Goal: Task Accomplishment & Management: Use online tool/utility

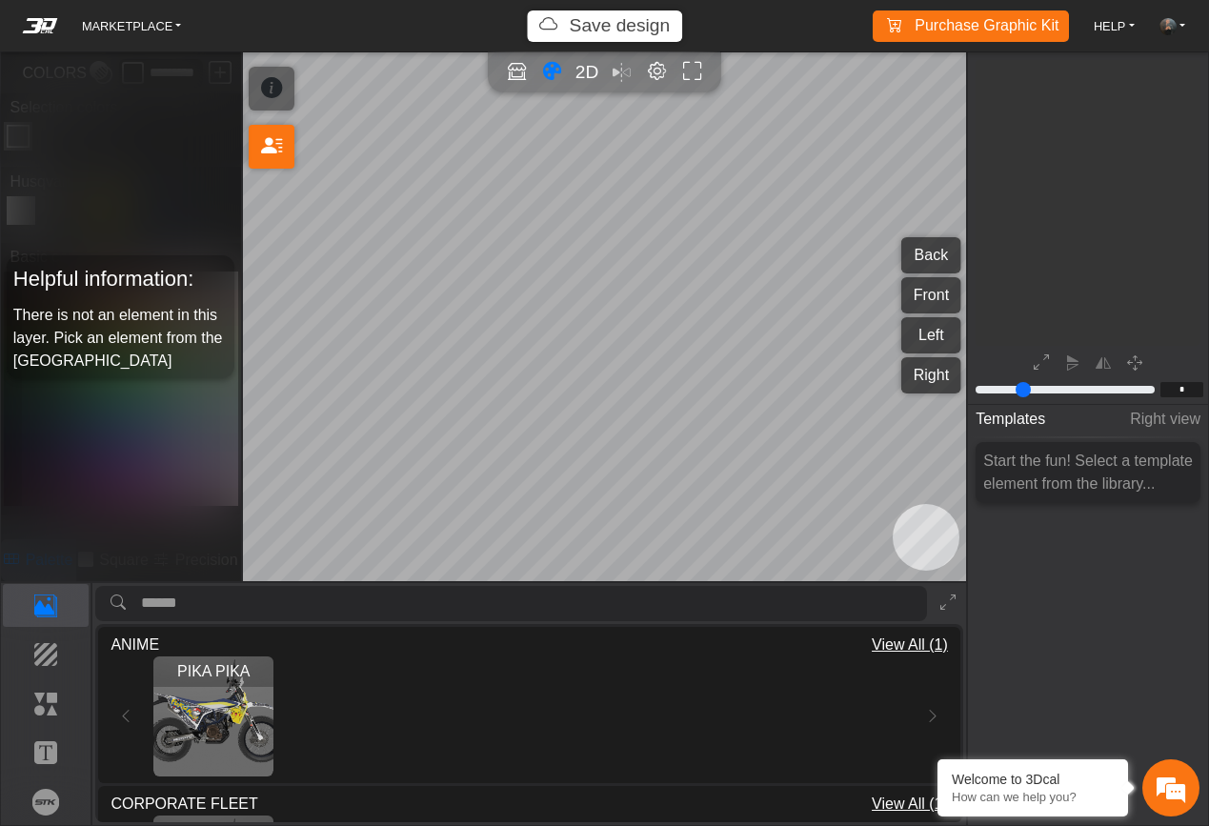
scroll to position [209, 239]
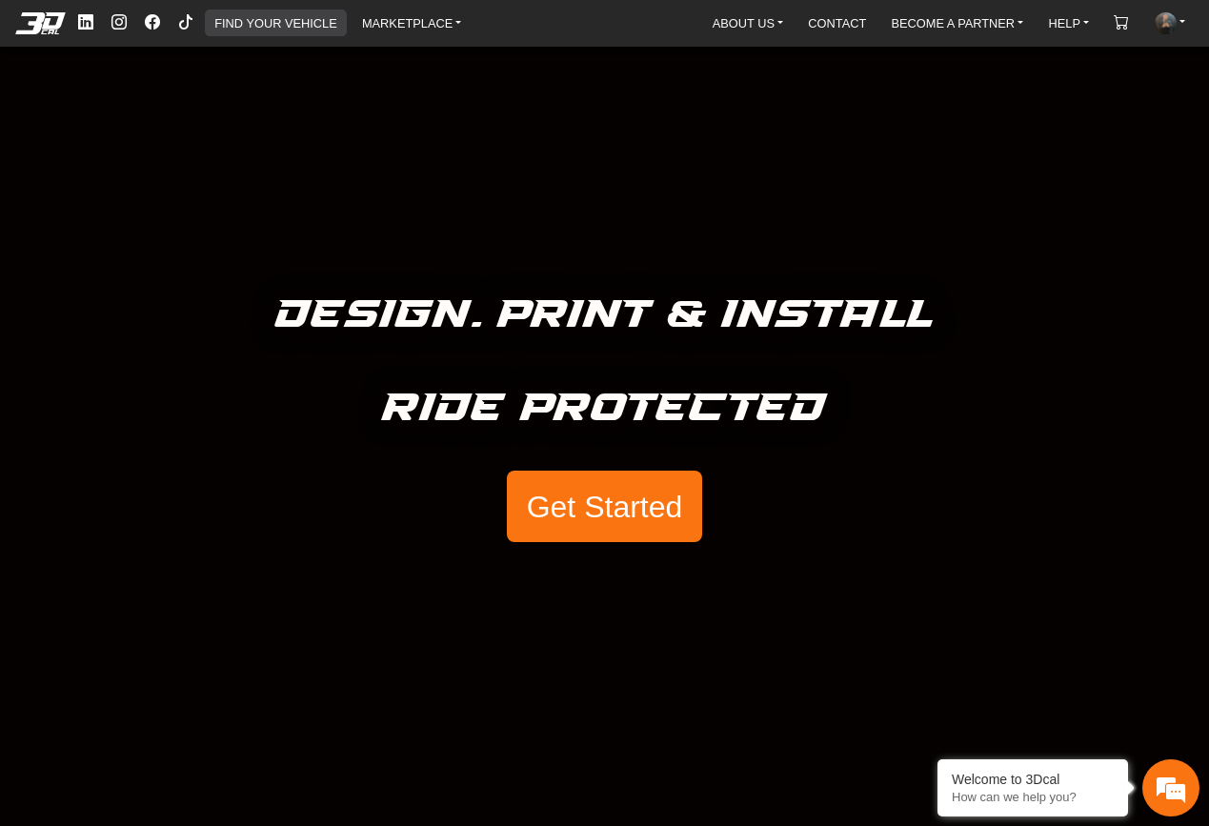
click at [296, 22] on link "FIND YOUR VEHICLE" at bounding box center [275, 23] width 137 height 27
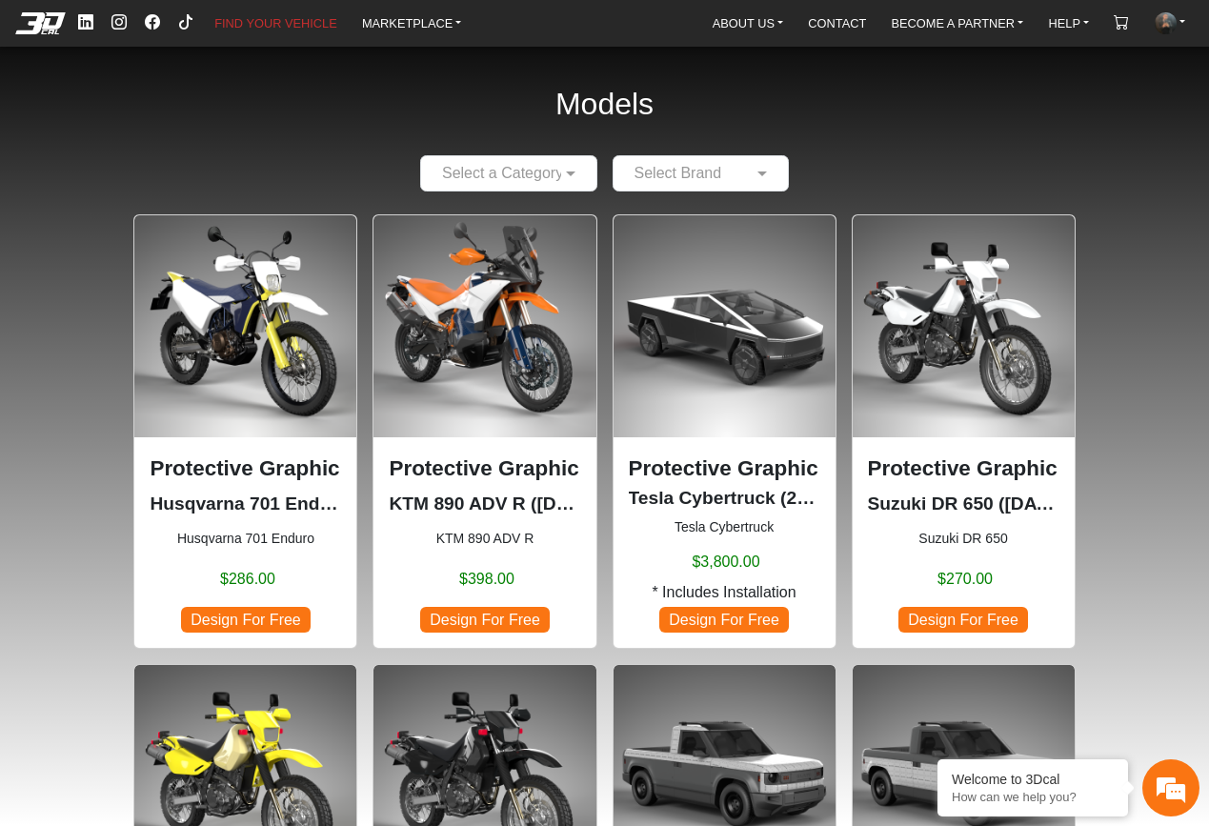
click at [658, 173] on input "text" at bounding box center [682, 173] width 118 height 23
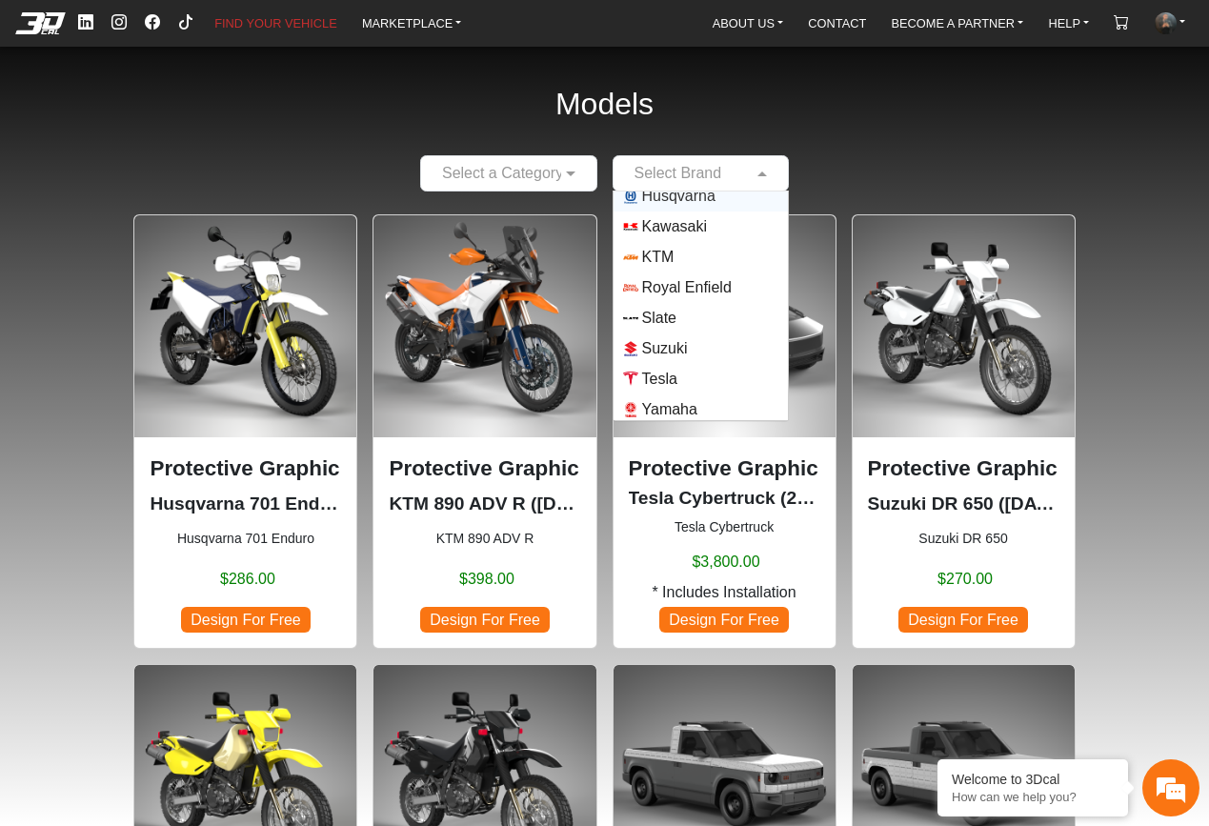
scroll to position [168, 0]
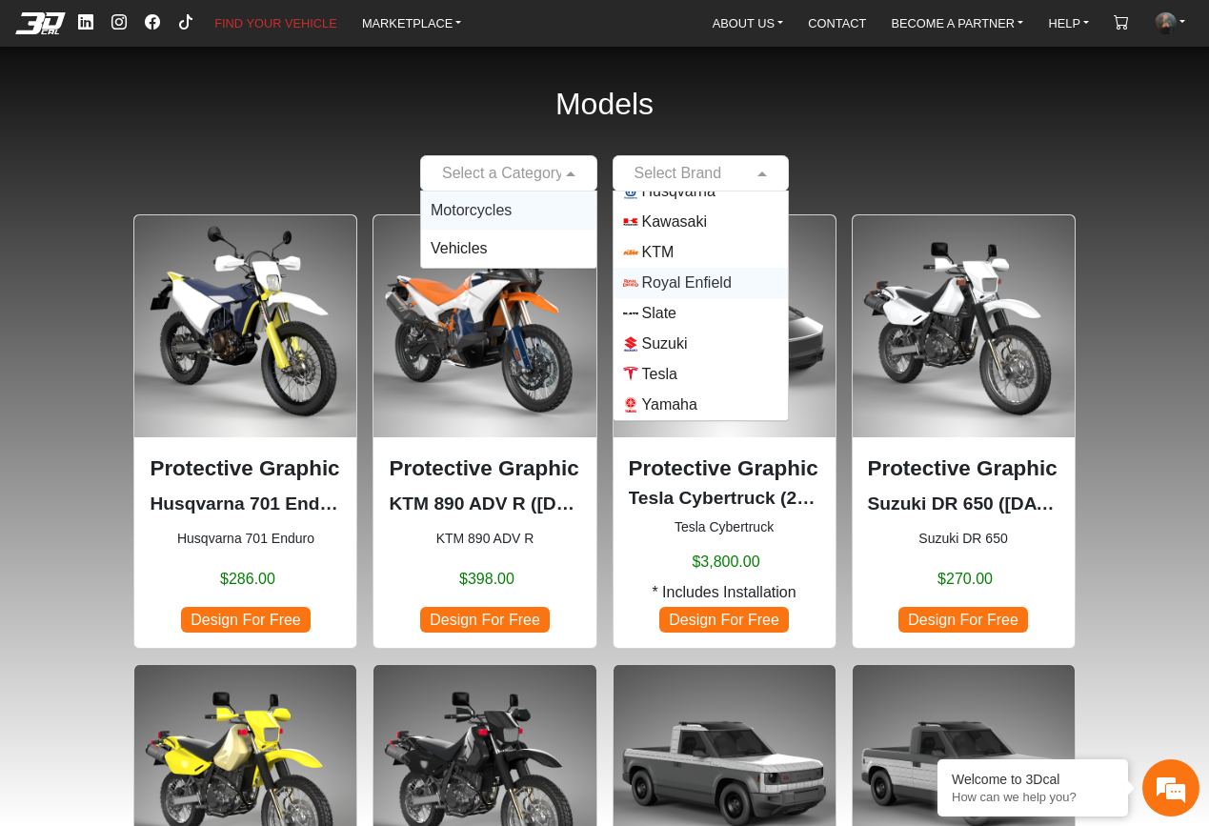
click at [510, 173] on input "text" at bounding box center [490, 173] width 118 height 23
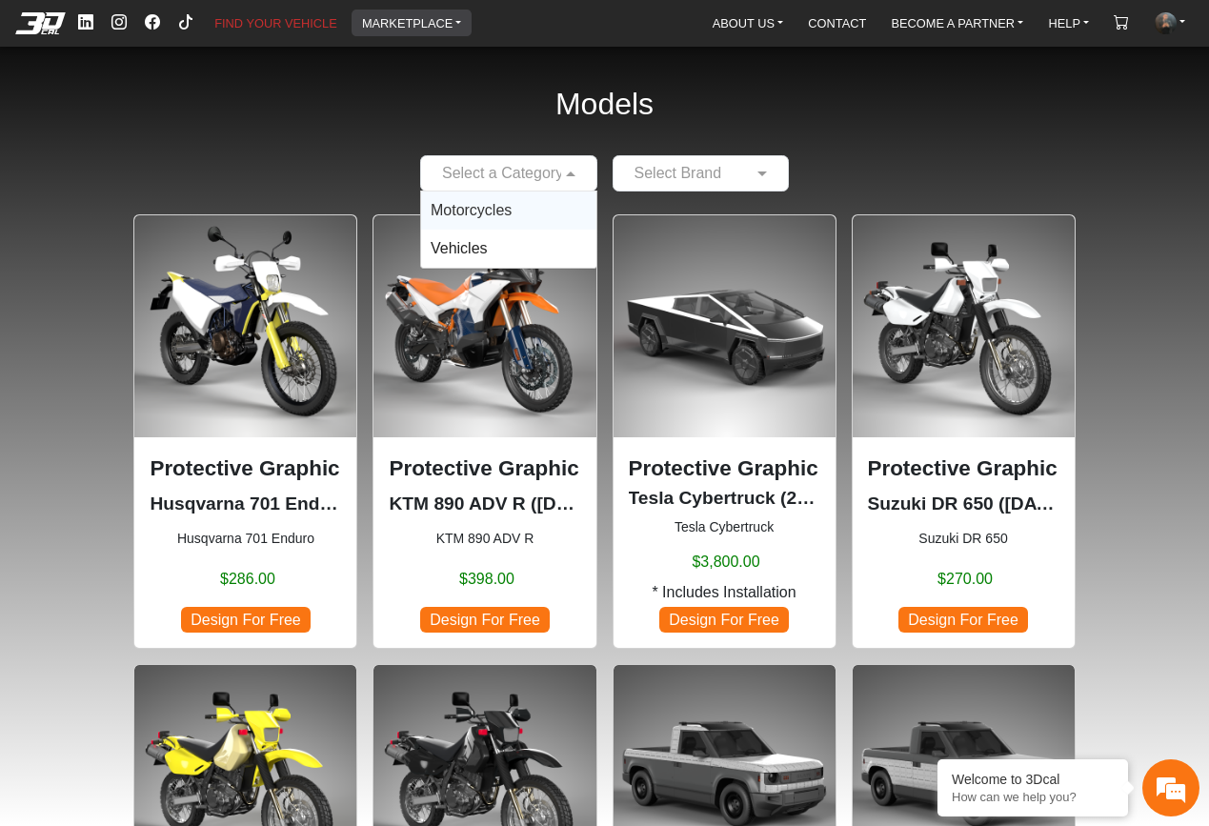
click at [401, 27] on link "MARKETPLACE" at bounding box center [411, 23] width 115 height 27
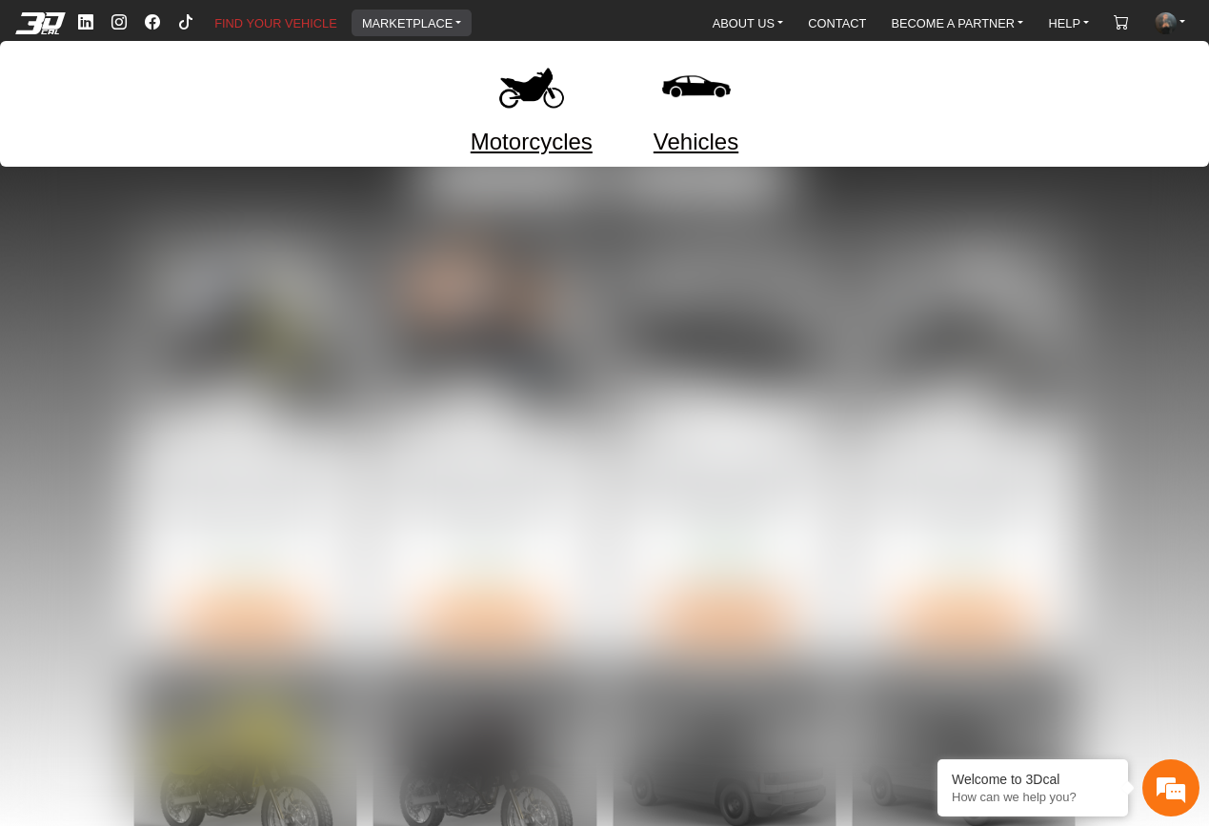
click at [522, 137] on link "Motorcycles" at bounding box center [532, 142] width 122 height 34
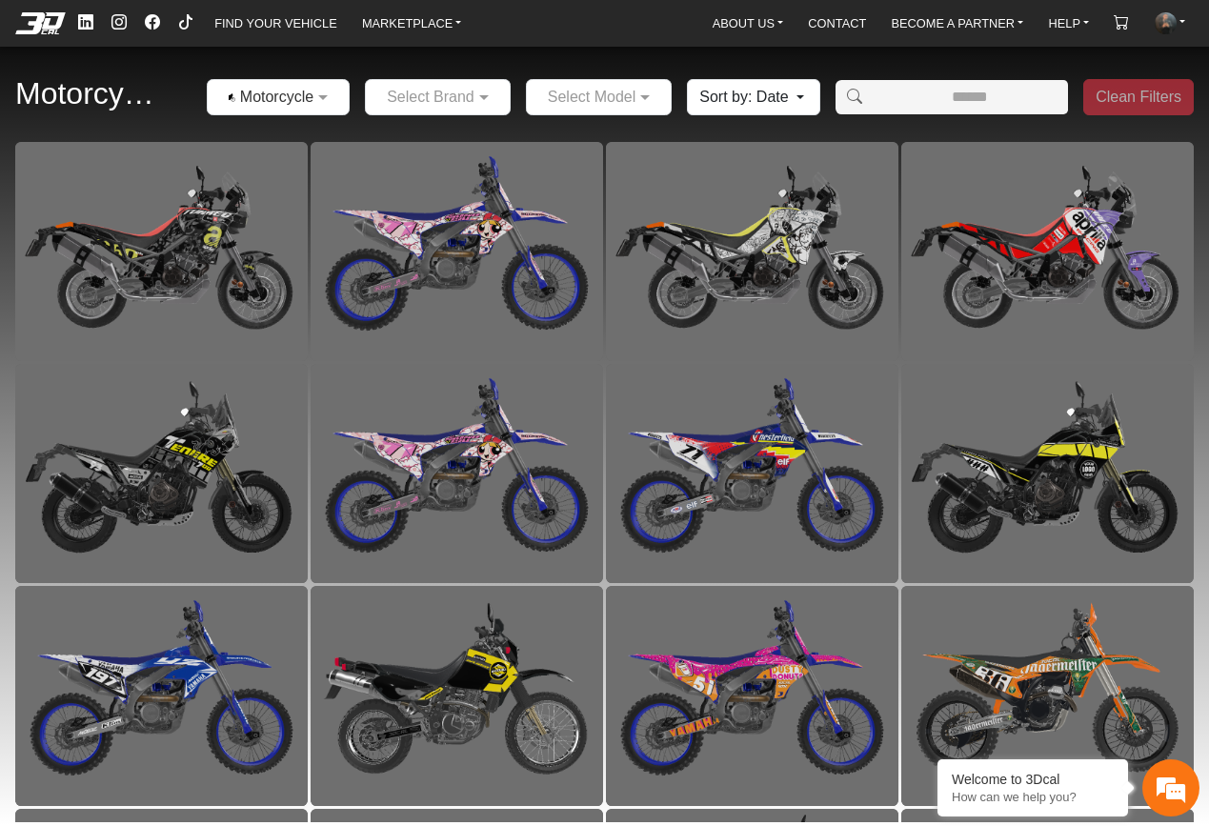
click at [898, 117] on div "Motorcycles × Motorcycles Select Brand Select Model Sort by: Date Date Populari…" at bounding box center [604, 97] width 1209 height 89
click at [899, 111] on input "Amount (to the nearest dollar)" at bounding box center [971, 97] width 196 height 34
click at [953, 102] on input "Amount (to the nearest dollar)" at bounding box center [971, 97] width 196 height 34
click at [959, 103] on input "Amount (to the nearest dollar)" at bounding box center [971, 97] width 196 height 34
type input "******"
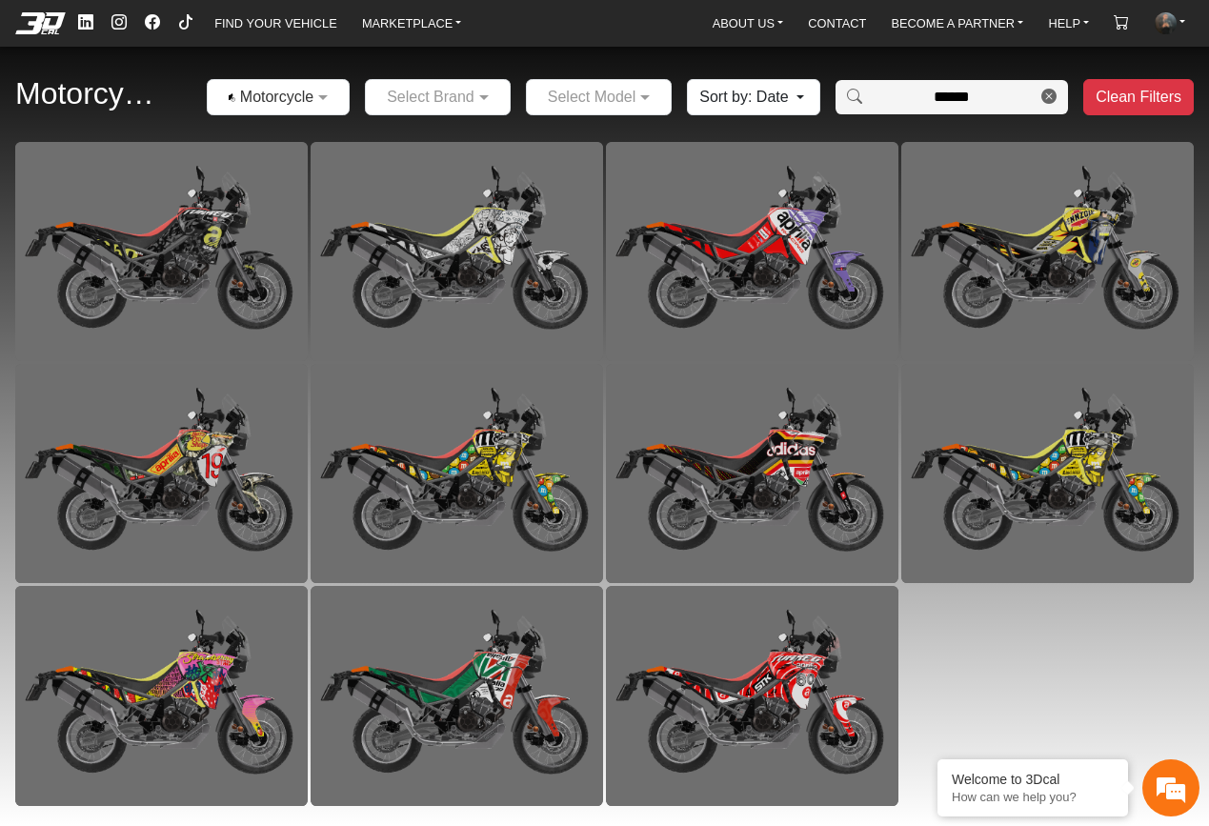
click at [963, 102] on input "******" at bounding box center [952, 97] width 159 height 34
click at [619, 103] on input "text" at bounding box center [580, 97] width 88 height 23
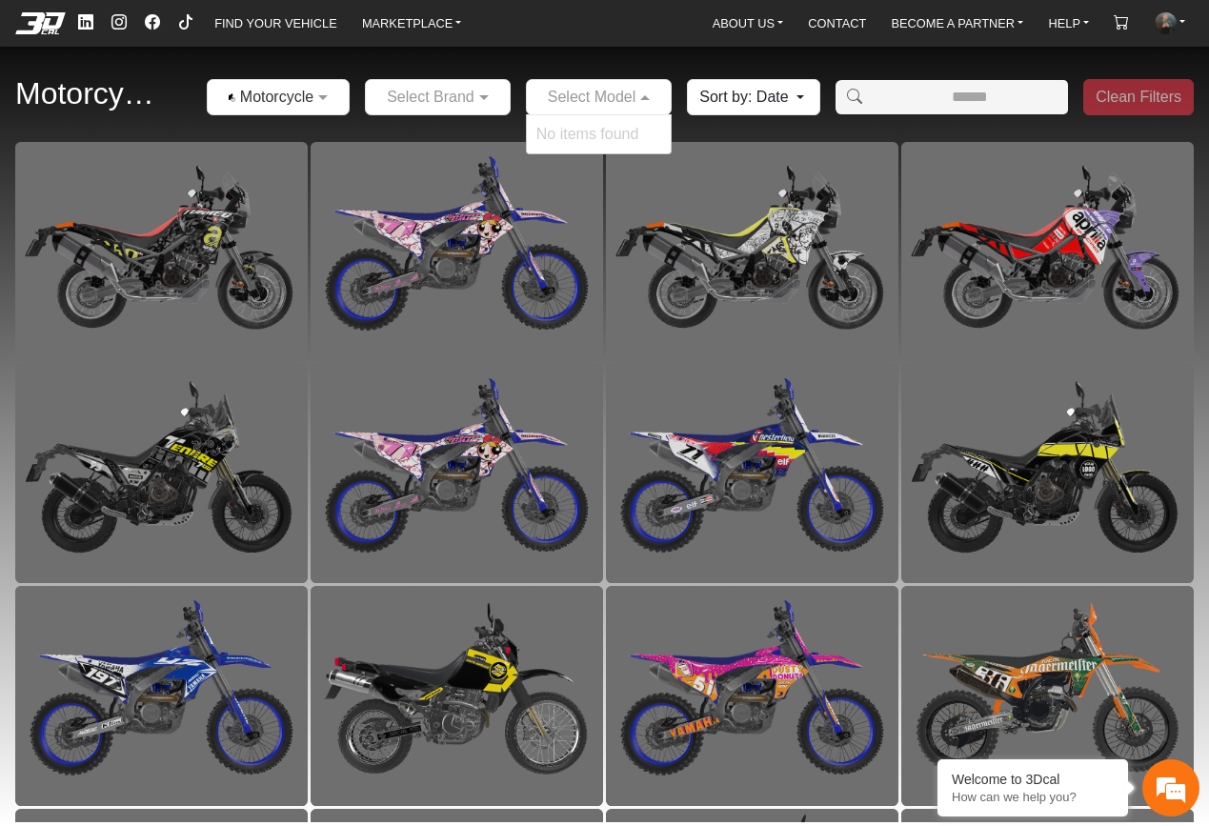
click at [573, 95] on input "text" at bounding box center [580, 97] width 88 height 23
click at [314, 95] on span at bounding box center [325, 97] width 24 height 23
click at [578, 101] on input "text" at bounding box center [580, 97] width 88 height 23
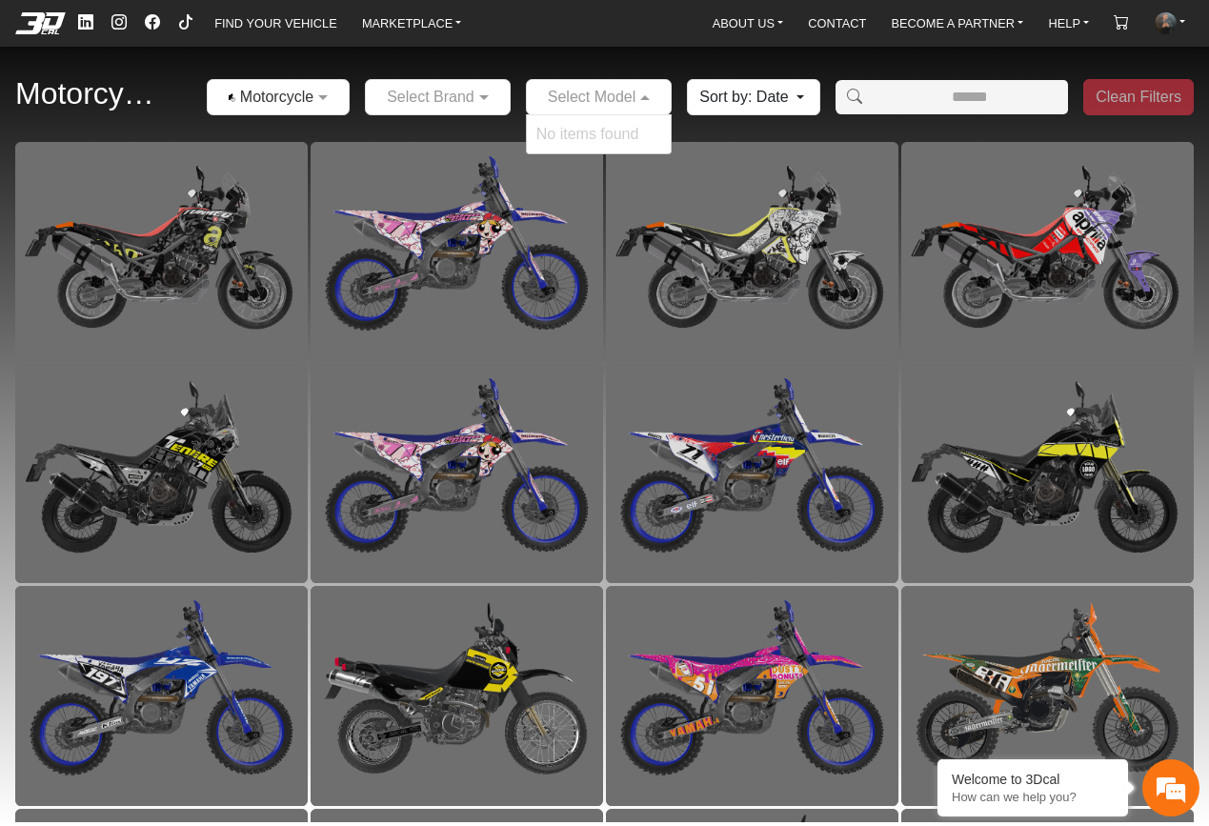
click at [578, 101] on input "text" at bounding box center [580, 97] width 88 height 23
click at [576, 124] on div "No items found" at bounding box center [599, 134] width 145 height 38
click at [576, 128] on div "No items found" at bounding box center [599, 134] width 145 height 38
click at [616, 77] on div "Motorcycles × Motorcycles Select Brand Select Model No items found Sort by: Dat…" at bounding box center [604, 97] width 1209 height 89
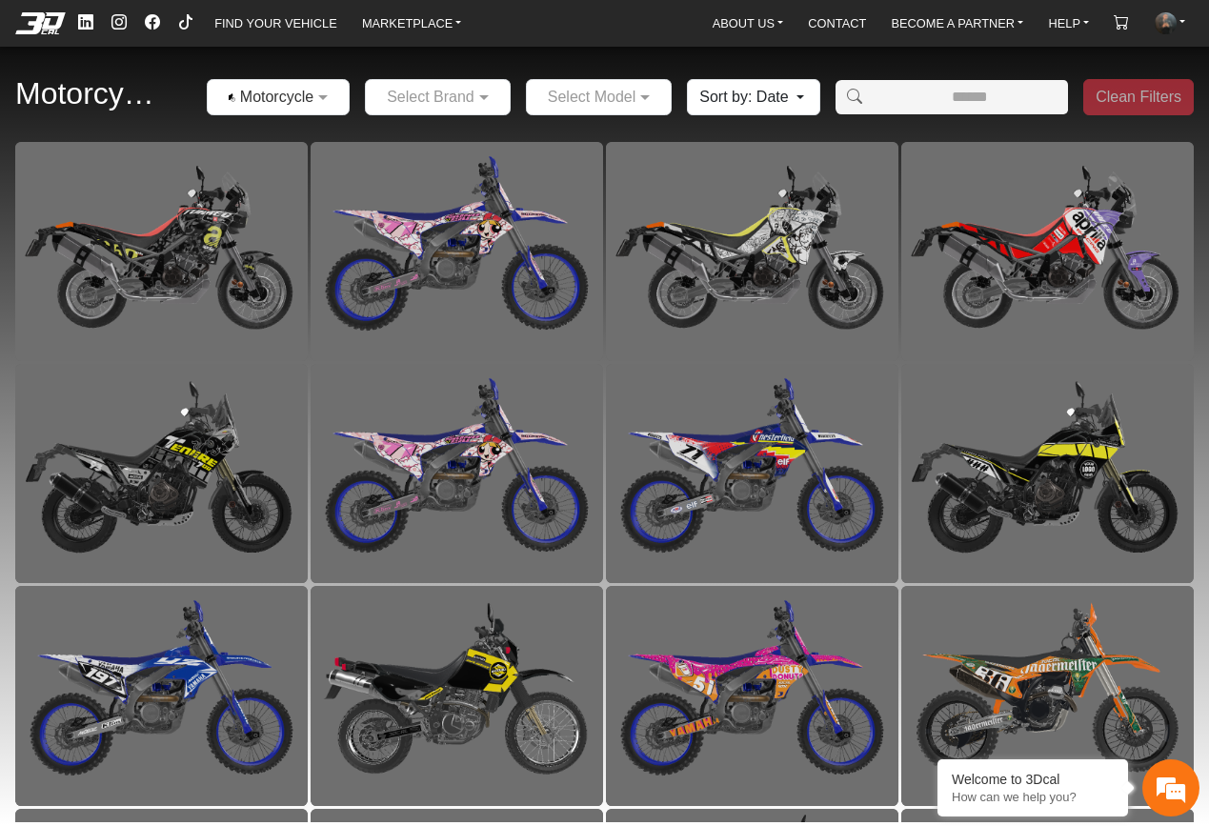
click at [620, 99] on input "text" at bounding box center [580, 97] width 88 height 23
click at [470, 98] on div at bounding box center [438, 97] width 144 height 24
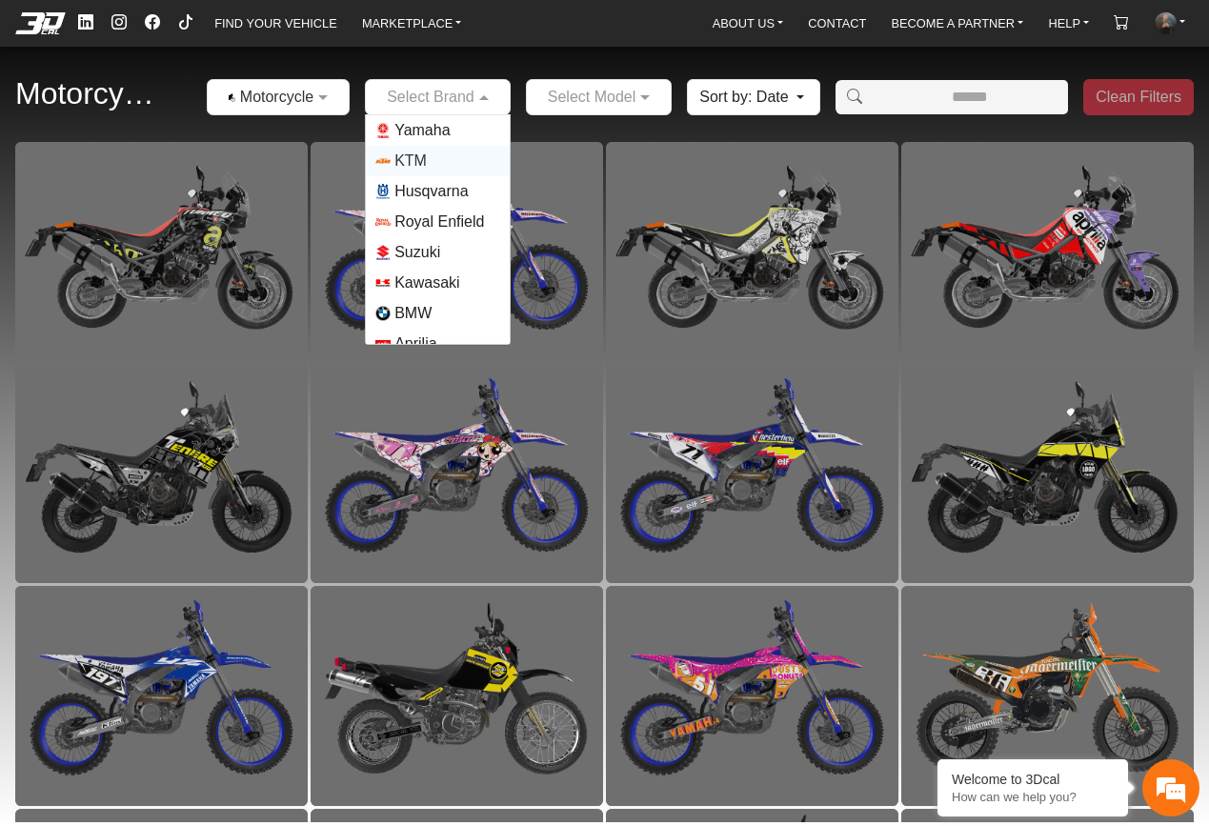
click at [592, 93] on input "text" at bounding box center [580, 97] width 88 height 23
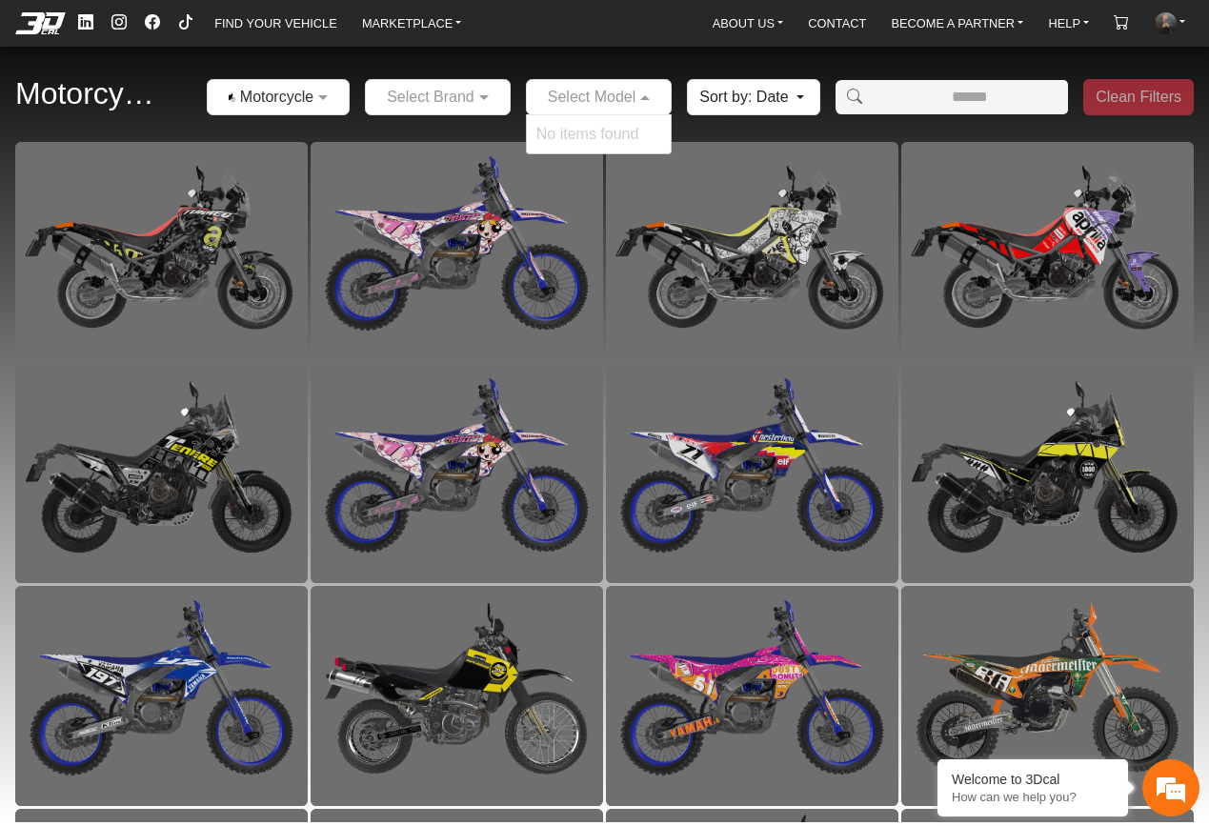
click at [580, 131] on div "No items found" at bounding box center [599, 134] width 145 height 38
click at [643, 128] on div "No items found" at bounding box center [599, 134] width 145 height 38
click at [759, 129] on div "Motorcycles × Motorcycles Select Brand Select Model No items found Sort by: Dat…" at bounding box center [604, 97] width 1209 height 89
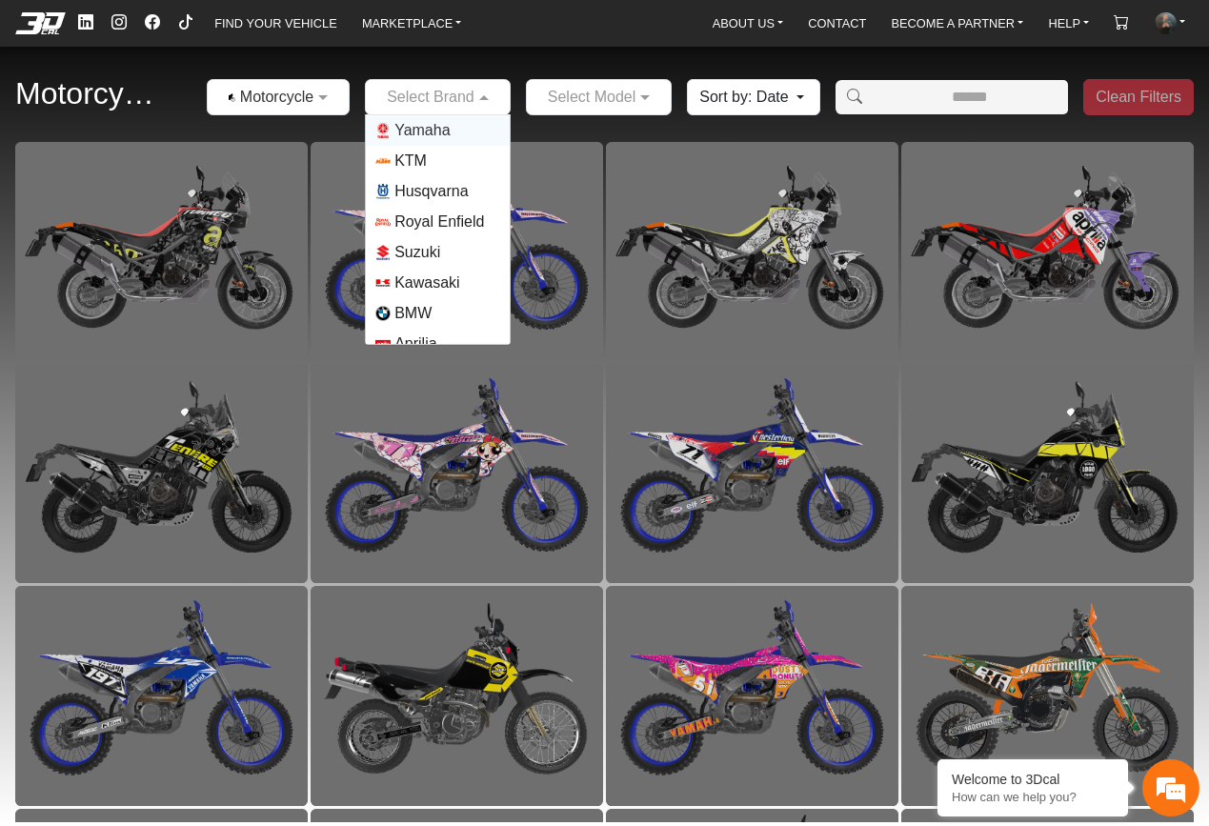
click at [482, 92] on span at bounding box center [487, 97] width 24 height 23
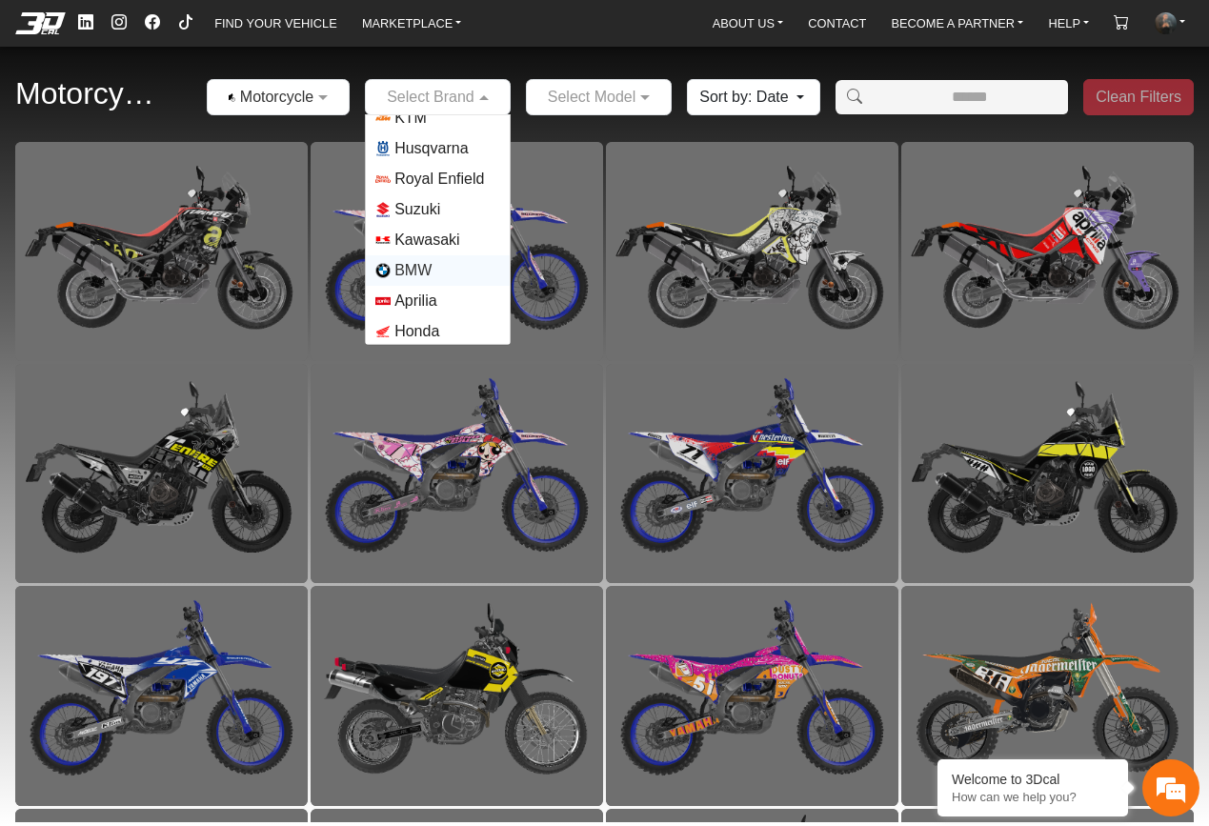
scroll to position [42, 0]
click at [406, 295] on span "Aprilia" at bounding box center [415, 302] width 42 height 23
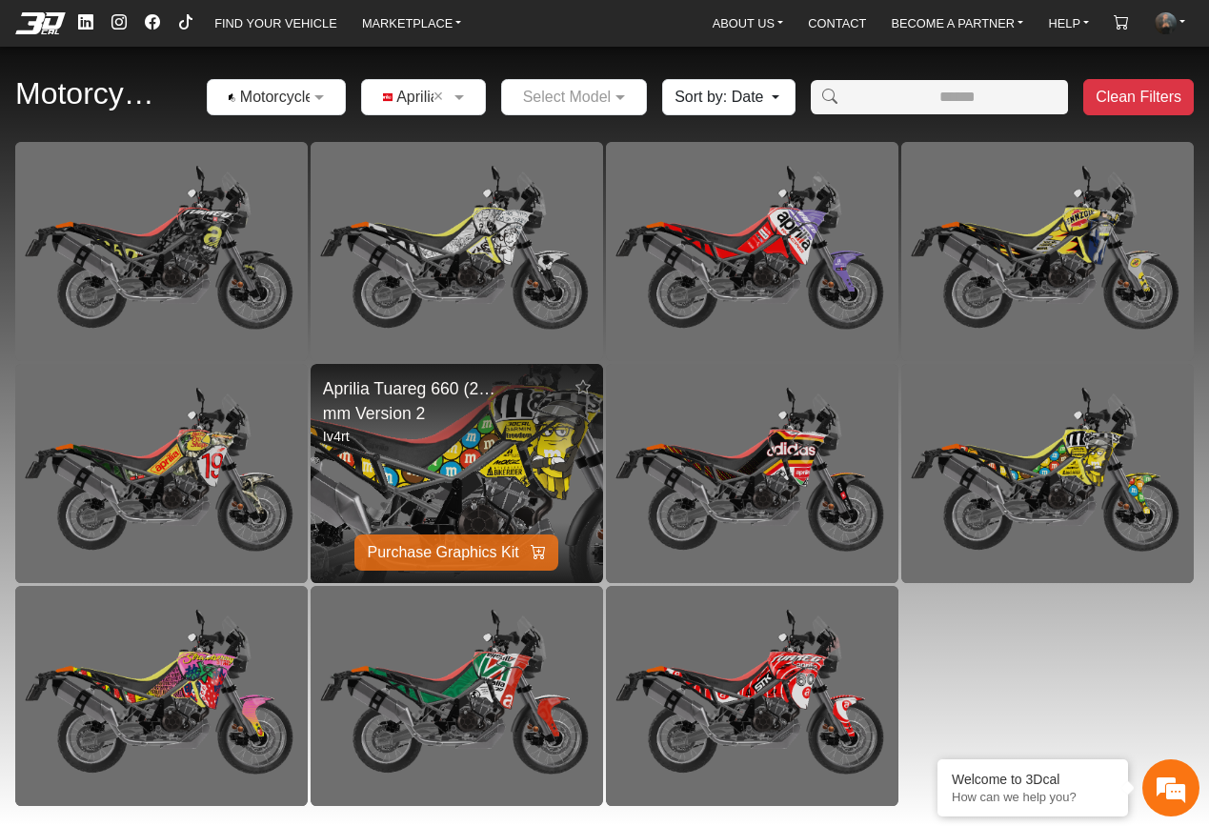
click at [472, 452] on img at bounding box center [457, 473] width 585 height 438
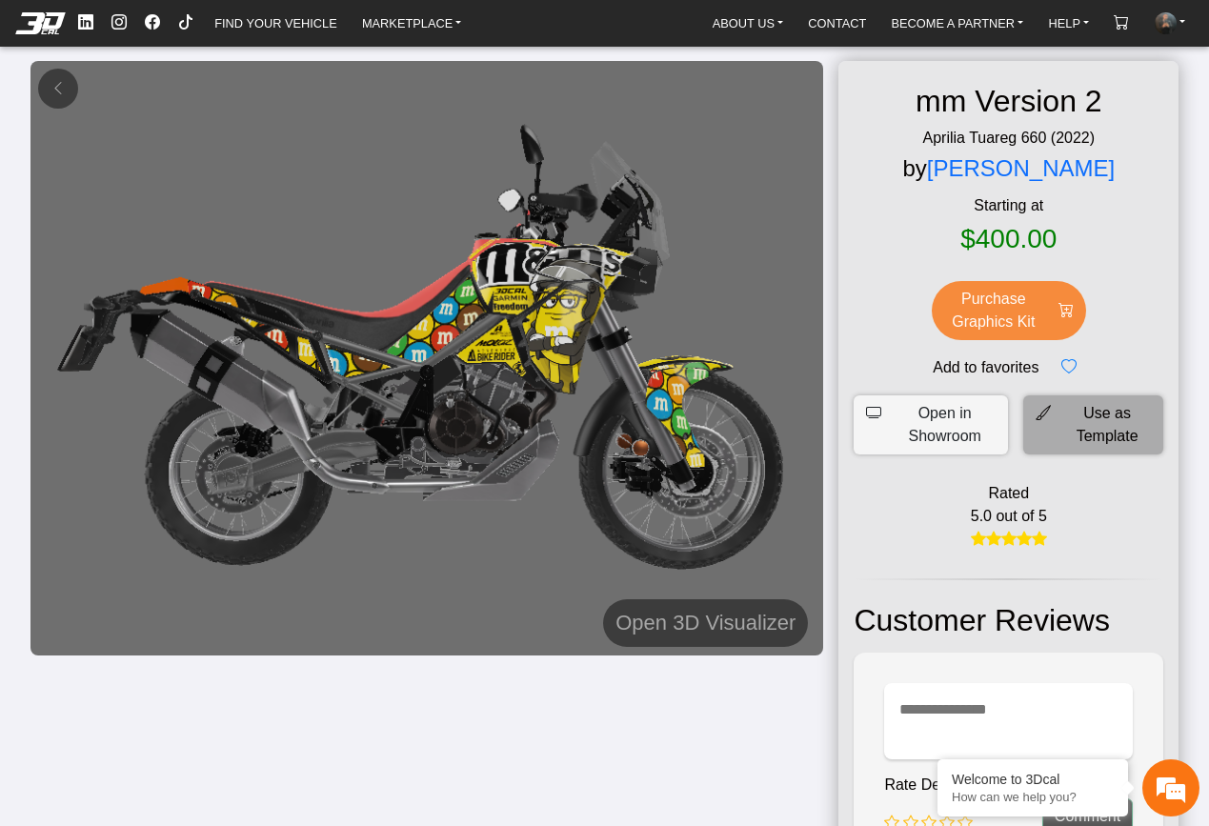
click at [1097, 428] on span "Use as Template" at bounding box center [1107, 425] width 88 height 46
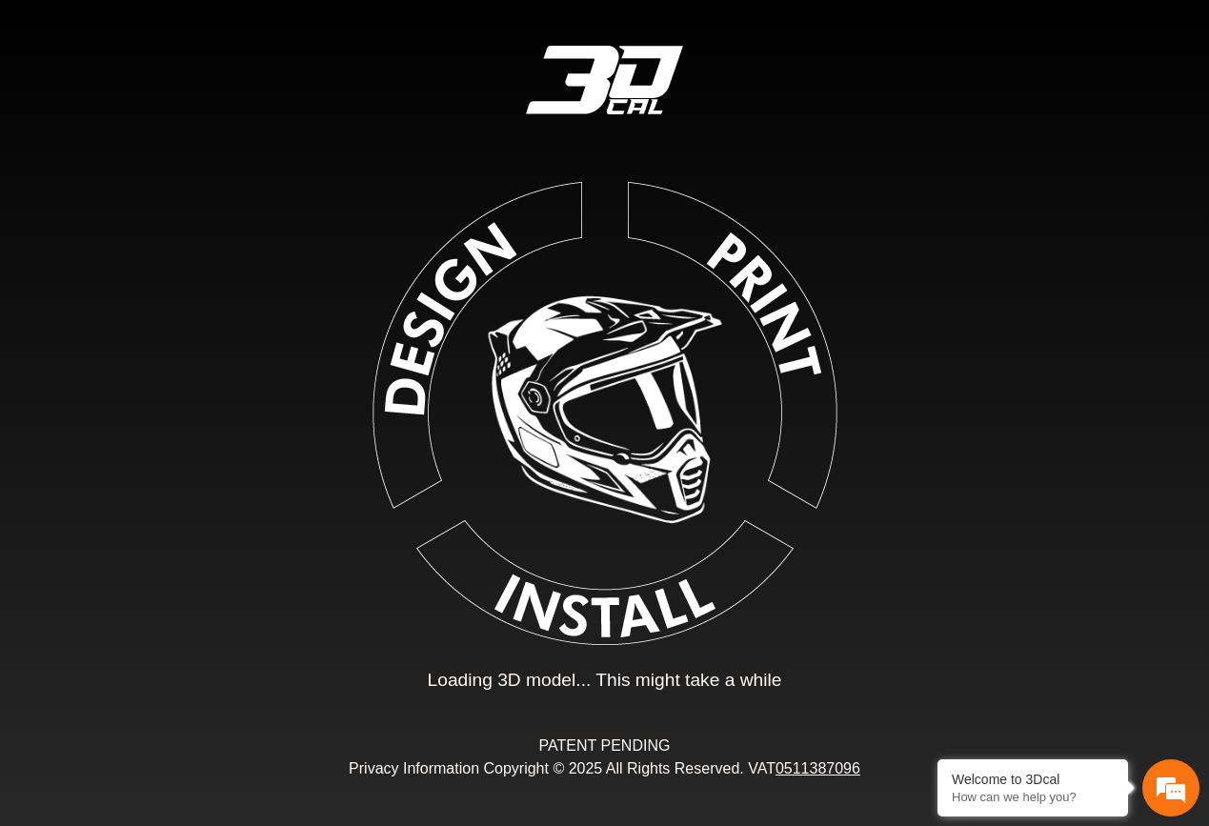
type input "*"
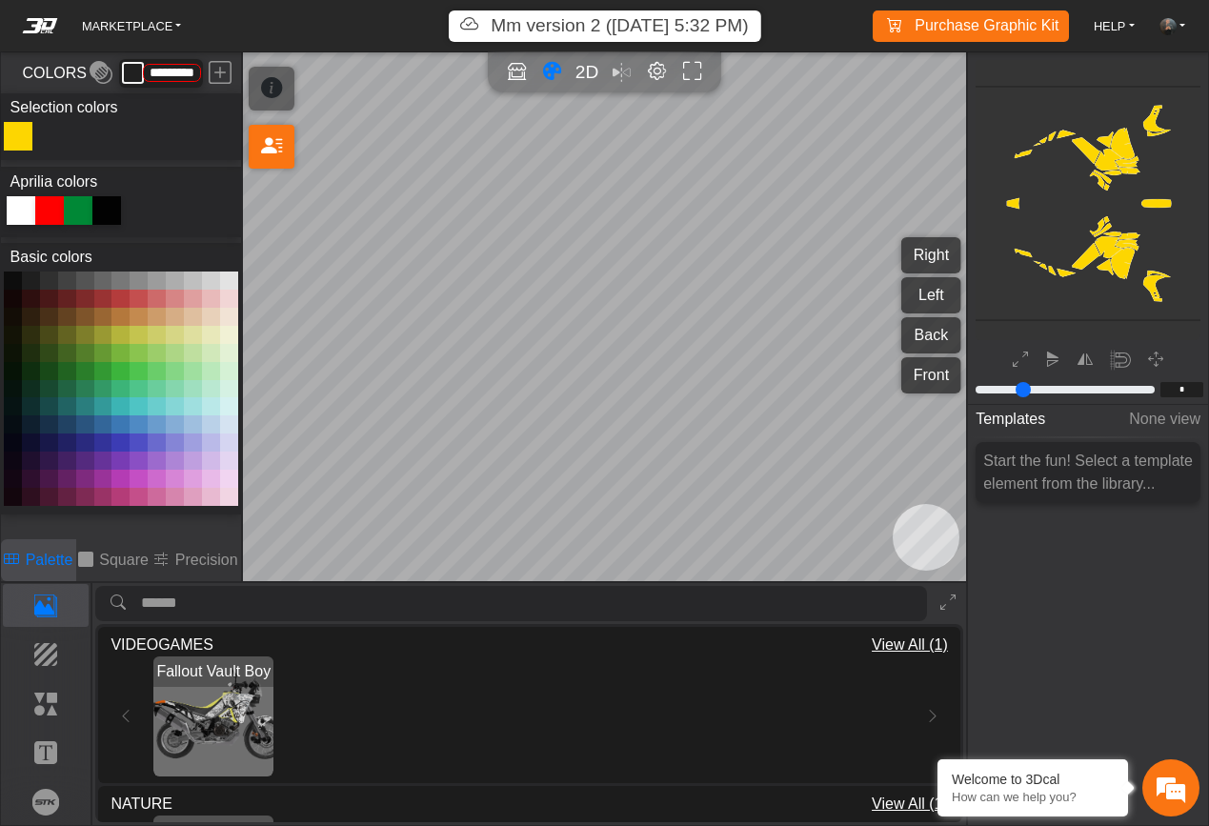
type input "*********"
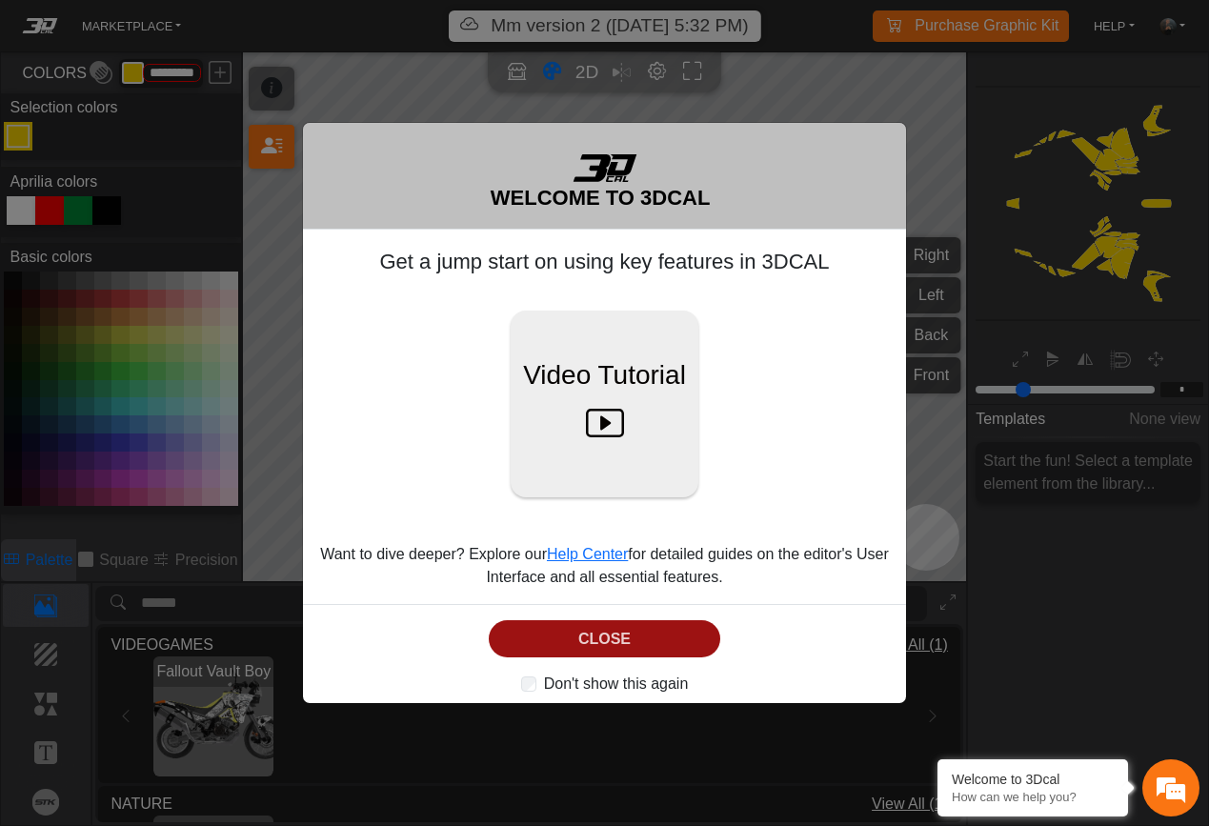
click at [571, 639] on button "CLOSE" at bounding box center [605, 638] width 232 height 37
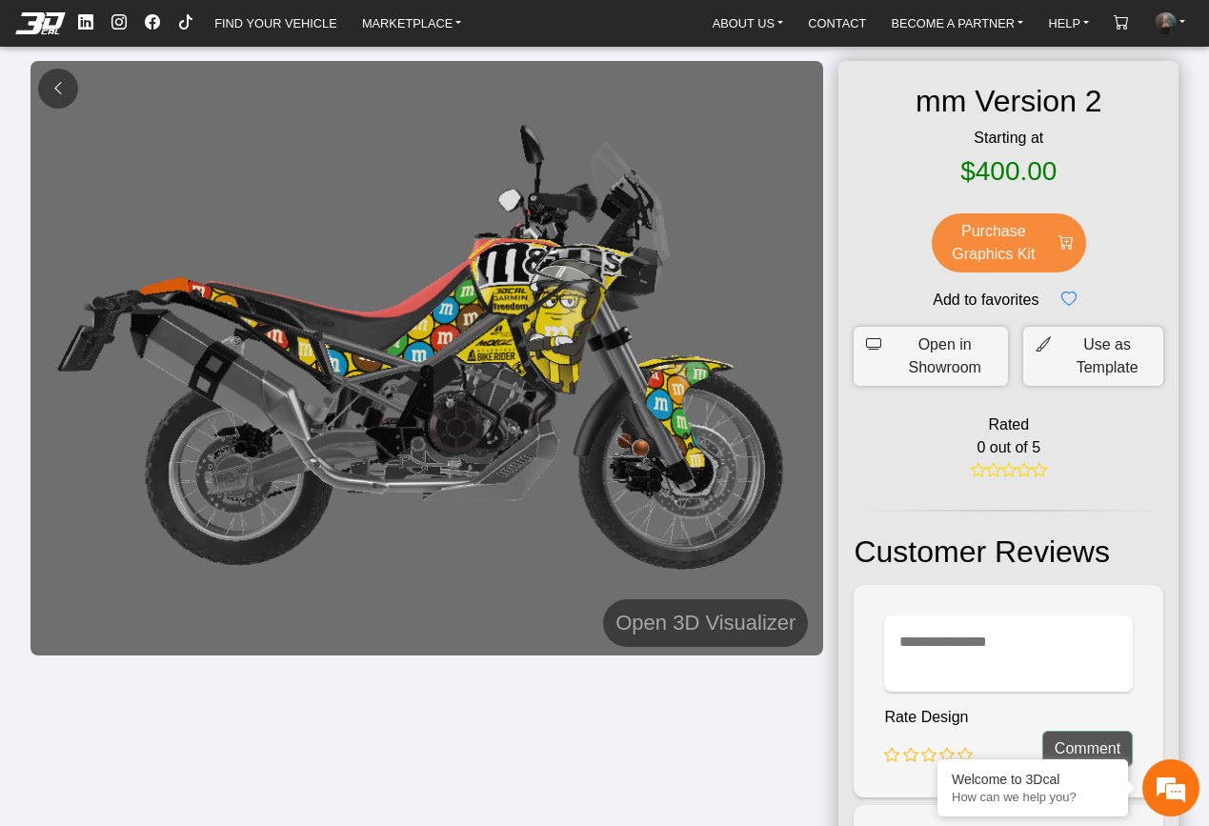
click at [72, 91] on button at bounding box center [58, 89] width 40 height 40
